Goal: Transaction & Acquisition: Purchase product/service

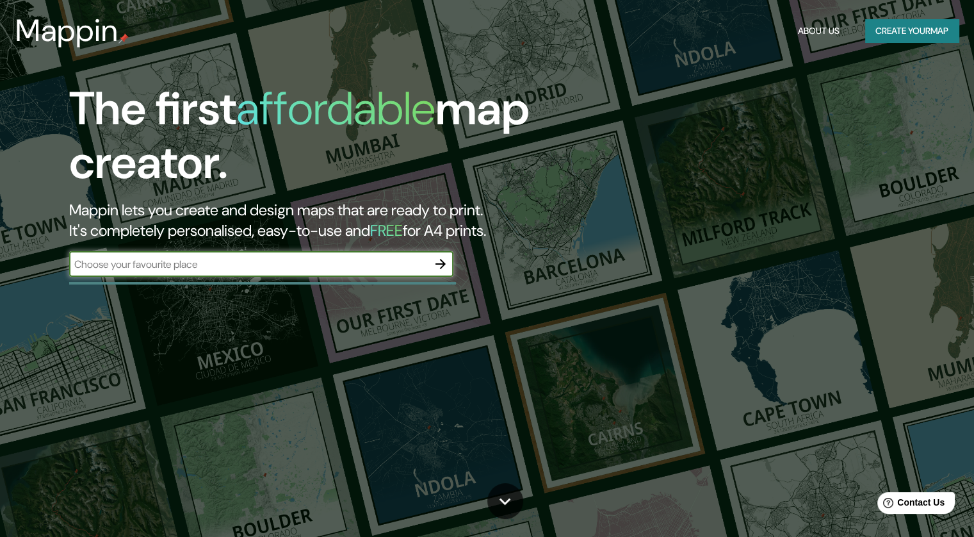
click at [444, 259] on icon "button" at bounding box center [440, 263] width 15 height 15
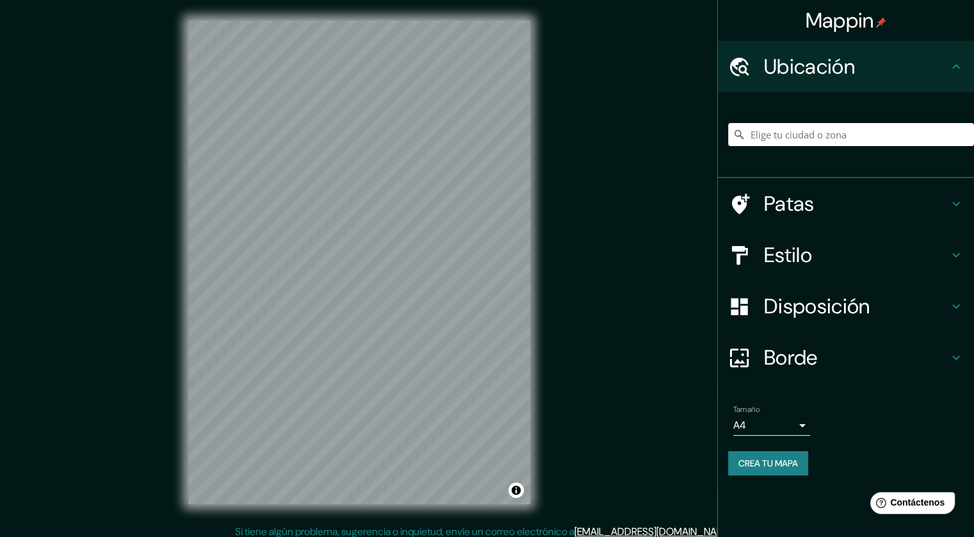
click at [861, 138] on input "Elige tu ciudad o zona" at bounding box center [851, 134] width 246 height 23
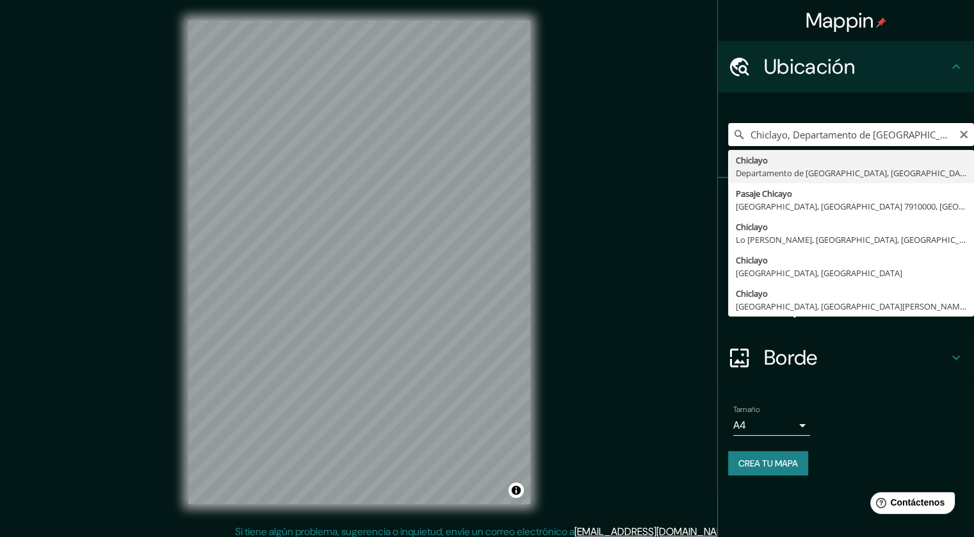
type input "Chiclayo, Departamento de [GEOGRAPHIC_DATA], [GEOGRAPHIC_DATA]"
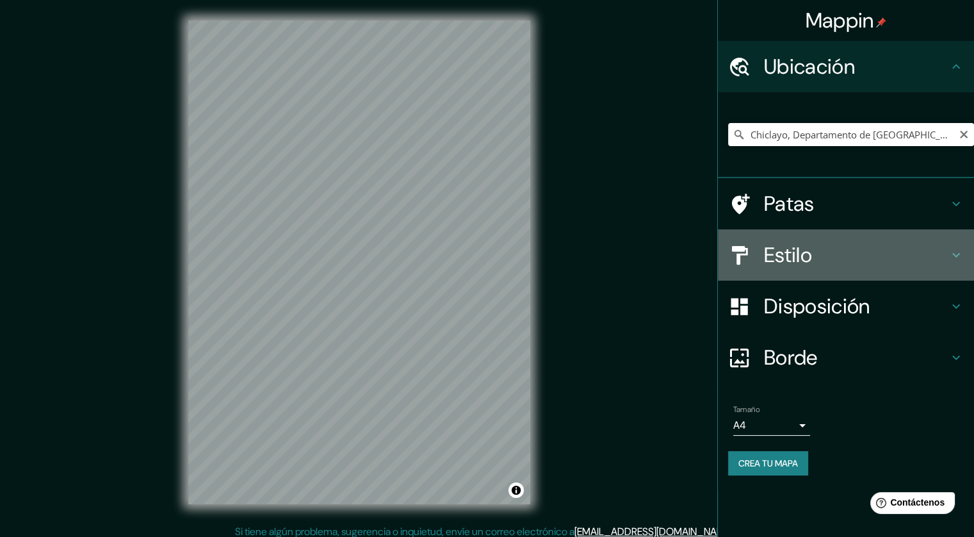
drag, startPoint x: 786, startPoint y: 252, endPoint x: 771, endPoint y: 259, distance: 16.9
click at [782, 253] on font "Estilo" at bounding box center [788, 254] width 48 height 27
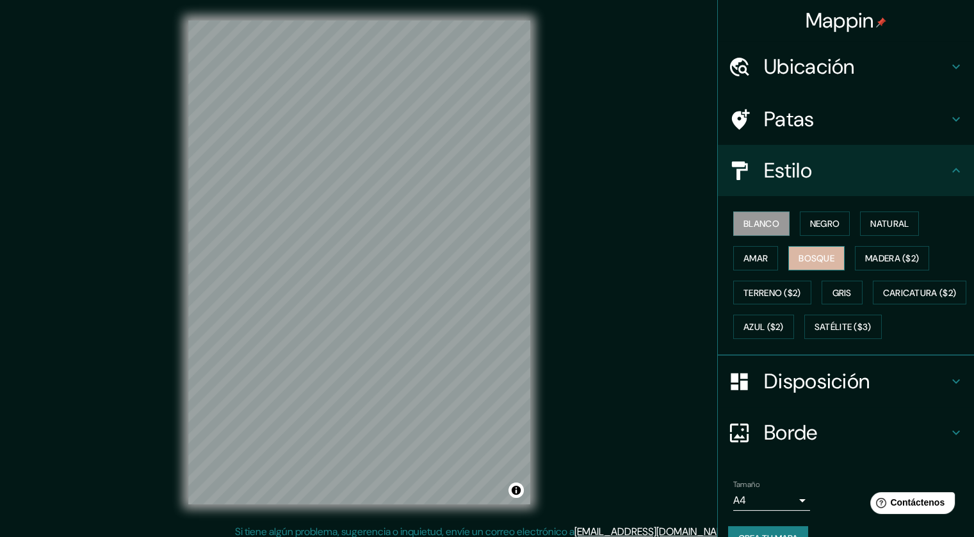
click at [809, 263] on font "Bosque" at bounding box center [816, 258] width 36 height 17
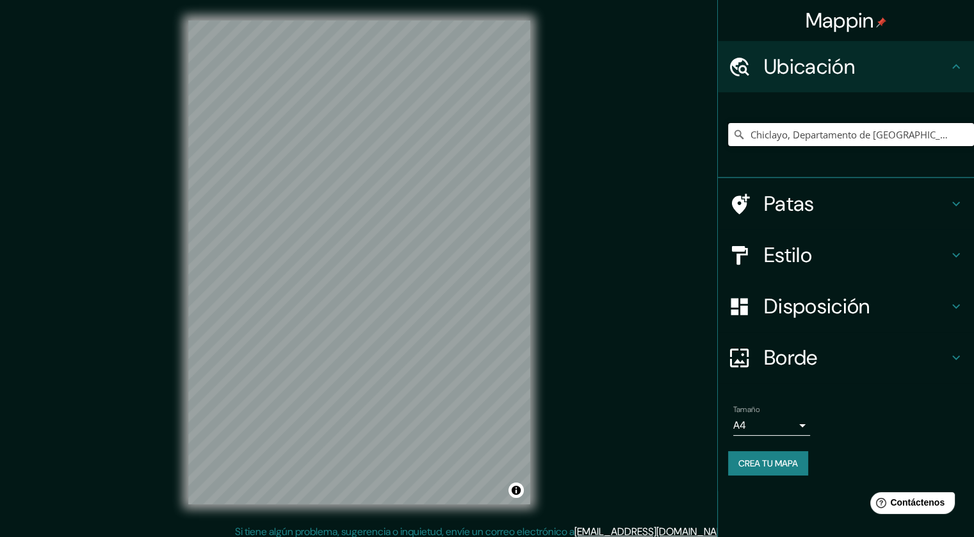
click at [937, 140] on input "Chiclayo, Departamento de [GEOGRAPHIC_DATA], [GEOGRAPHIC_DATA]" at bounding box center [851, 134] width 246 height 23
click at [907, 133] on input "Chiclayo, Departamento de [GEOGRAPHIC_DATA], [GEOGRAPHIC_DATA]" at bounding box center [851, 134] width 246 height 23
click at [907, 134] on input "Chiclayo, Departamento de [GEOGRAPHIC_DATA], [GEOGRAPHIC_DATA]" at bounding box center [851, 134] width 246 height 23
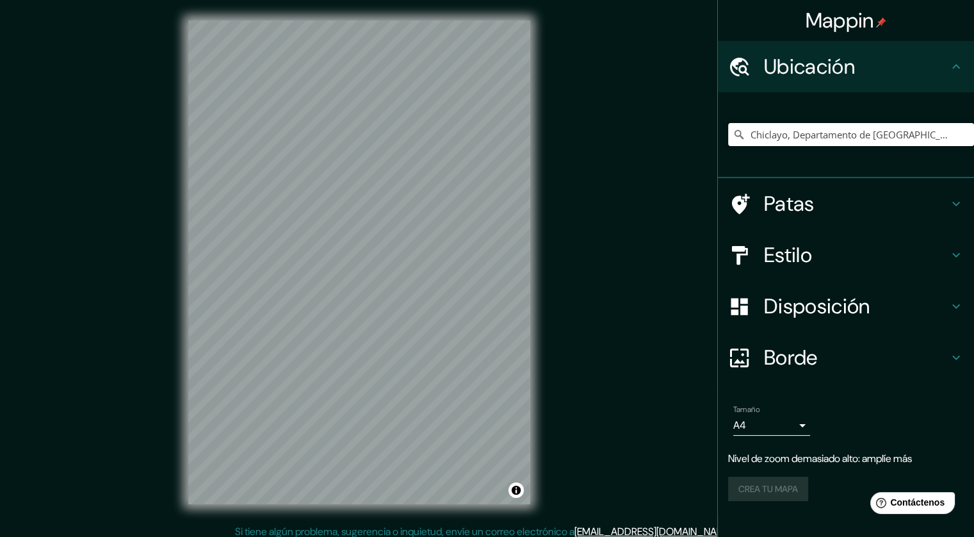
click at [943, 138] on input "Chiclayo, Departamento de [GEOGRAPHIC_DATA], [GEOGRAPHIC_DATA]" at bounding box center [851, 134] width 246 height 23
click at [889, 138] on input "Chiclayo, Departamento de [GEOGRAPHIC_DATA], [GEOGRAPHIC_DATA]" at bounding box center [851, 134] width 246 height 23
click at [887, 135] on input "Chiclayo, Departamento de [GEOGRAPHIC_DATA], [GEOGRAPHIC_DATA]" at bounding box center [851, 134] width 246 height 23
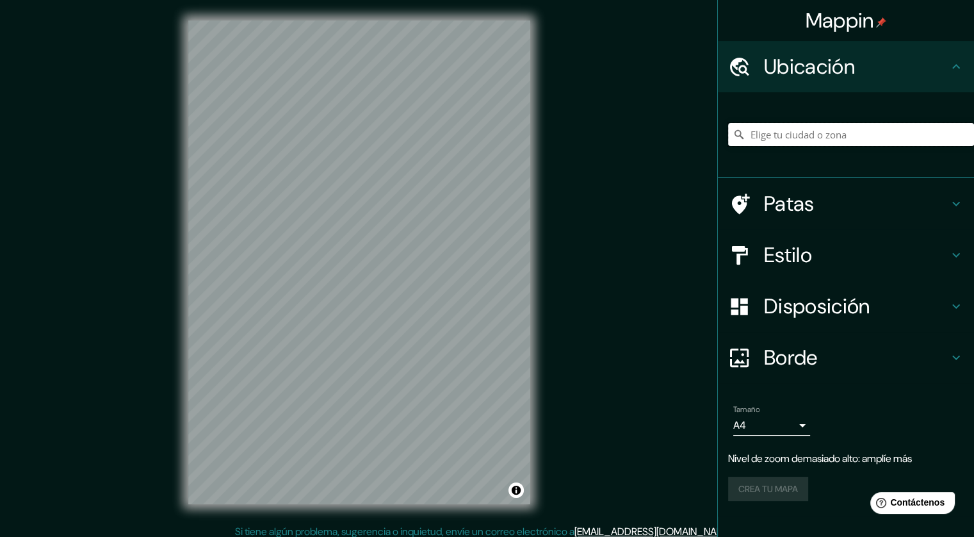
paste input "Chiclayo, Departamento de [GEOGRAPHIC_DATA], [GEOGRAPHIC_DATA]"
type input "Chiclayo, Departamento de [GEOGRAPHIC_DATA], [GEOGRAPHIC_DATA]"
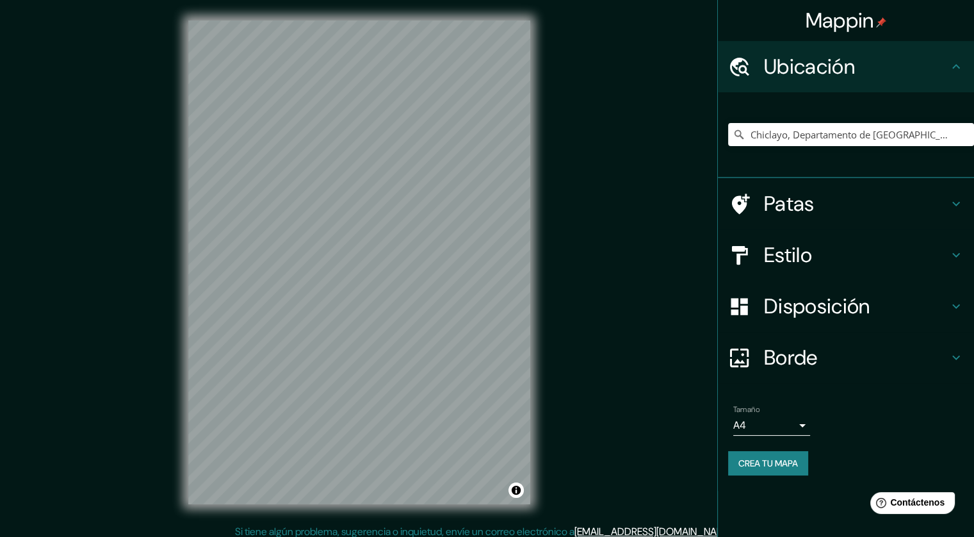
click at [807, 246] on font "Estilo" at bounding box center [788, 254] width 48 height 27
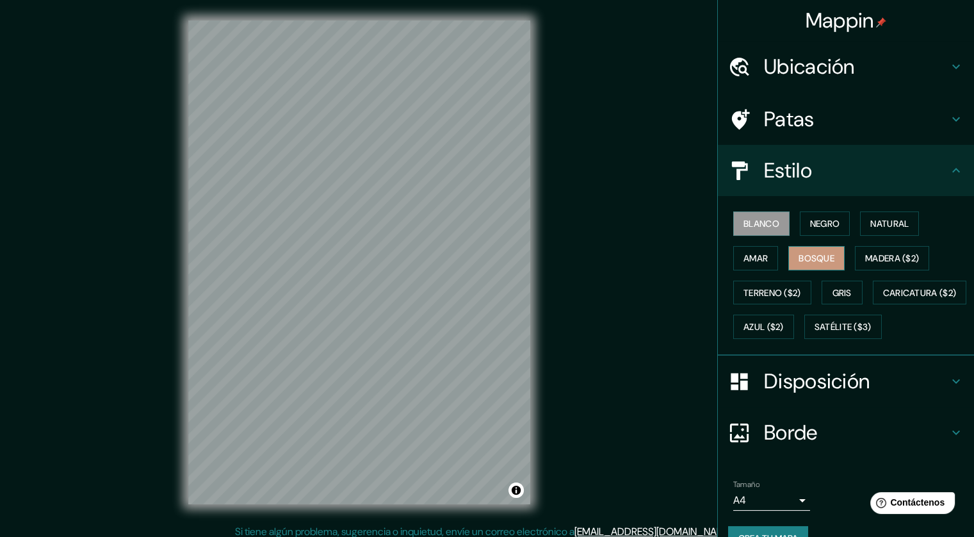
click at [820, 256] on font "Bosque" at bounding box center [816, 258] width 36 height 12
click at [870, 227] on font "Natural" at bounding box center [889, 224] width 38 height 12
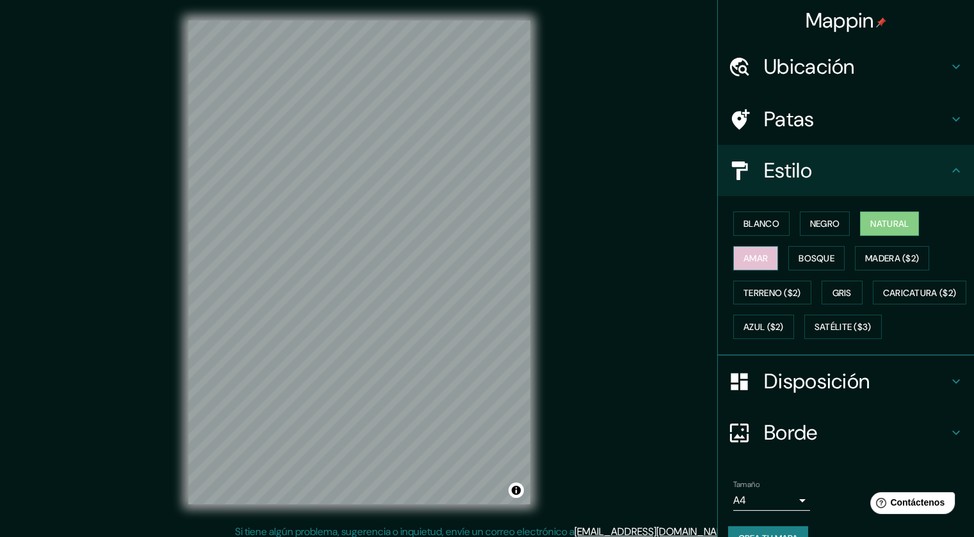
click at [766, 259] on button "Amar" at bounding box center [755, 258] width 45 height 24
click at [816, 227] on font "Negro" at bounding box center [825, 223] width 30 height 17
click at [870, 226] on font "Natural" at bounding box center [889, 224] width 38 height 12
click at [551, 242] on div "Mappin Ubicación Chiclayo, Departamento de Lambayeque, Perú Chiclayo Departamen…" at bounding box center [487, 272] width 974 height 544
click at [771, 344] on div "Blanco Negro Natural Amar Bosque Madera ($2) Terreno ($2) Gris Caricatura ($2) …" at bounding box center [851, 275] width 246 height 138
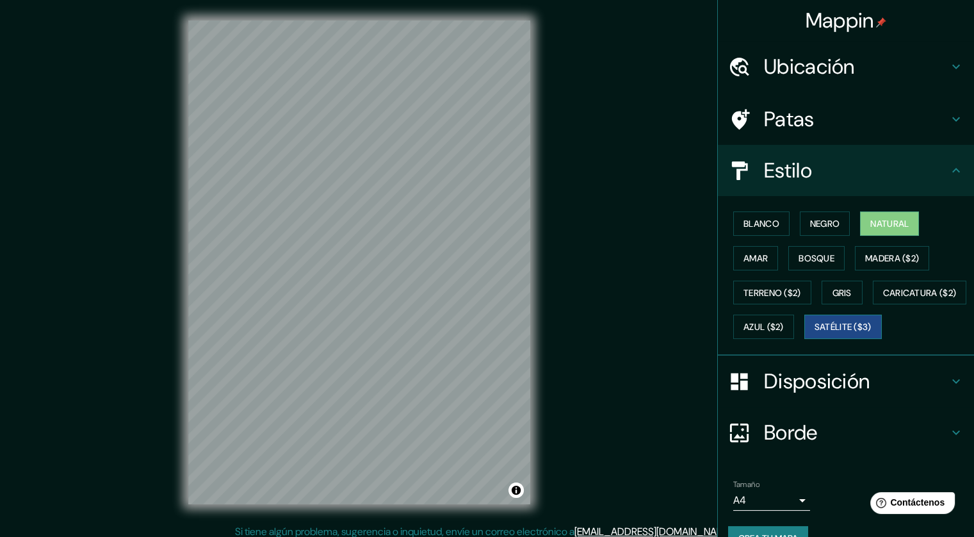
click at [815, 333] on font "Satélite ($3)" at bounding box center [843, 327] width 57 height 12
click at [883, 298] on font "Caricatura ($2)" at bounding box center [920, 293] width 74 height 12
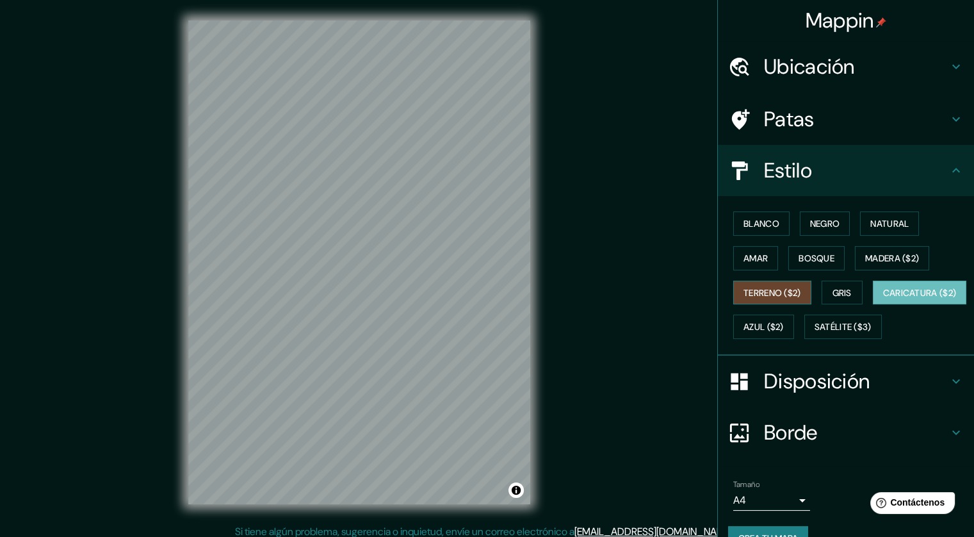
click at [784, 294] on font "Terreno ($2)" at bounding box center [772, 293] width 58 height 12
click at [815, 261] on font "Bosque" at bounding box center [816, 258] width 36 height 12
